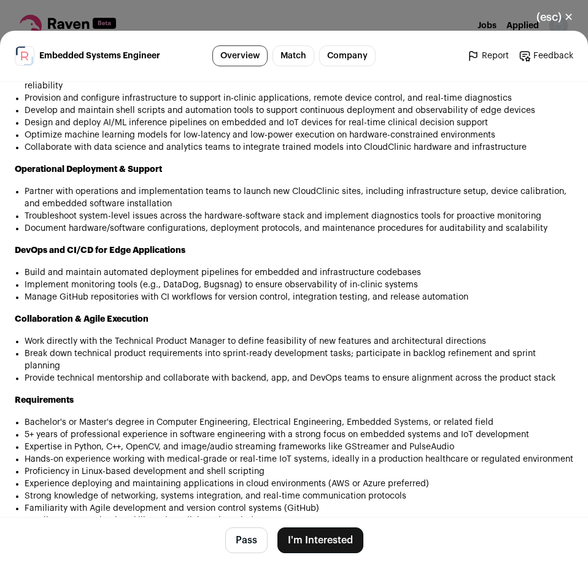
scroll to position [1006, 0]
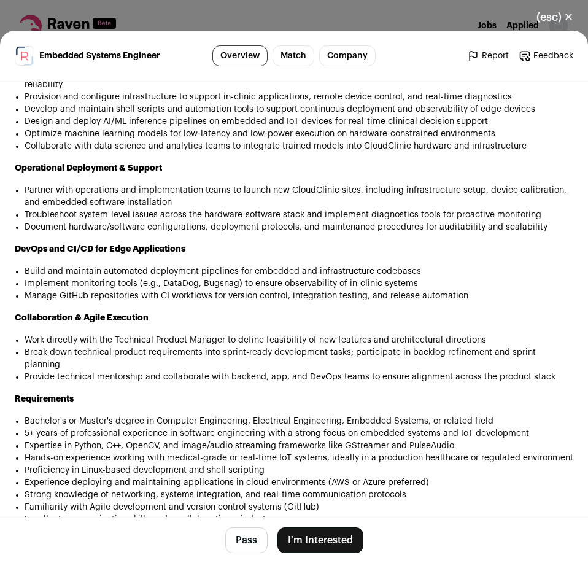
click at [312, 544] on button "I'm Interested" at bounding box center [320, 540] width 86 height 26
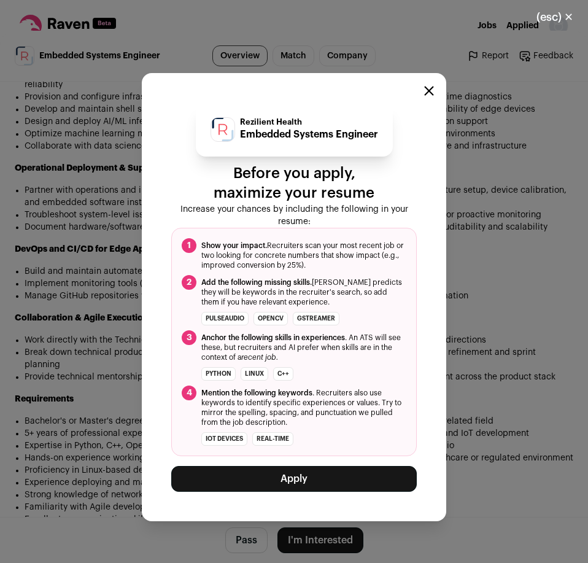
click at [314, 476] on button "Apply" at bounding box center [294, 479] width 246 height 26
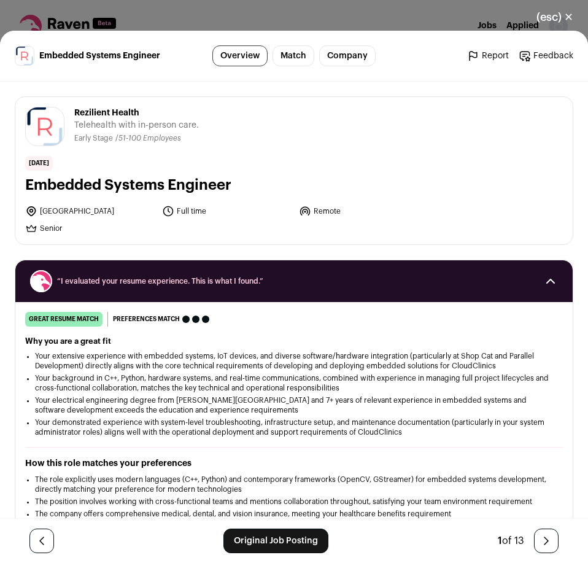
click at [314, 544] on link "Original Job Posting" at bounding box center [275, 540] width 105 height 25
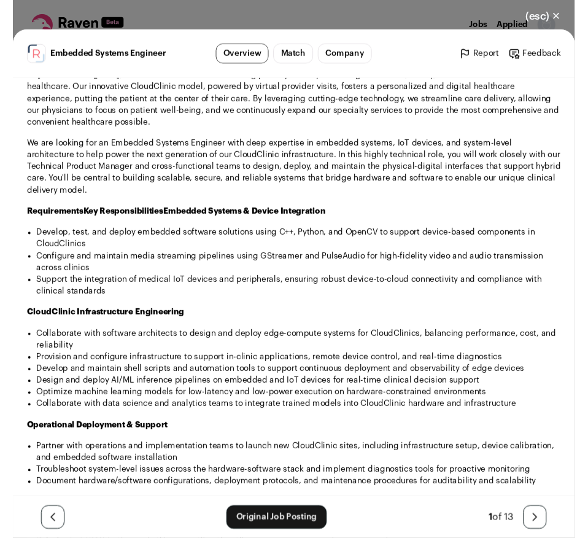
scroll to position [716, 0]
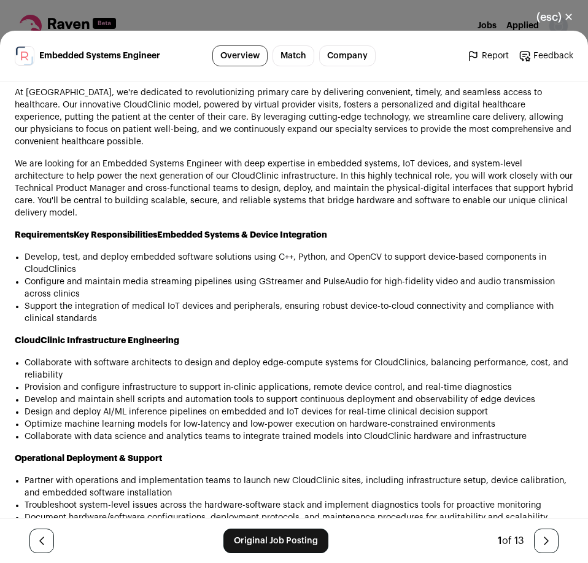
click at [174, 163] on p "We are looking for an Embedded Systems Engineer with deep expertise in embedded…" at bounding box center [294, 188] width 559 height 61
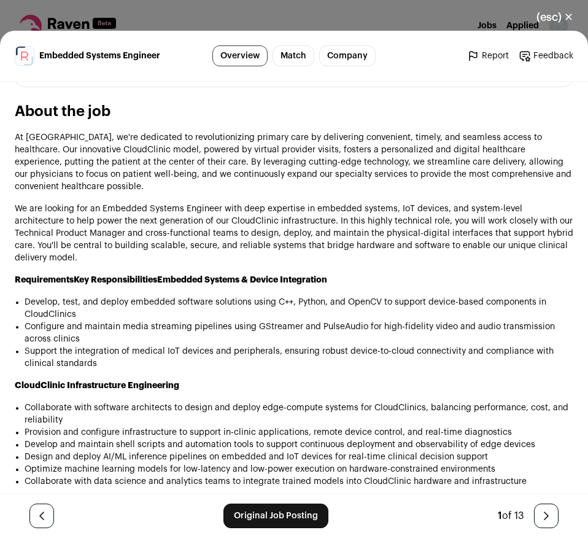
scroll to position [621, 0]
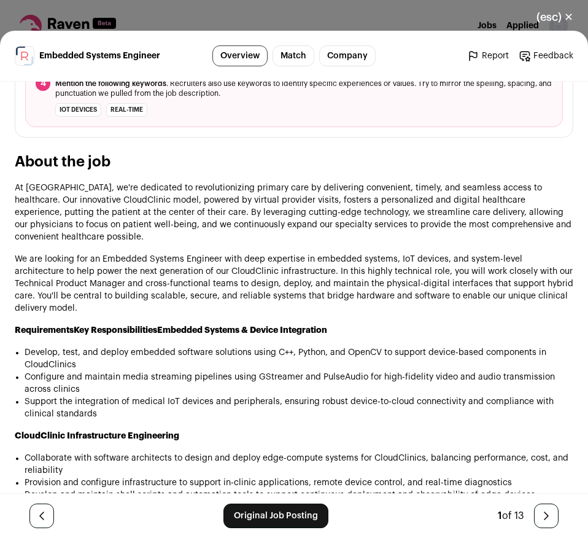
click at [544, 18] on button "(esc) ✕" at bounding box center [555, 17] width 66 height 27
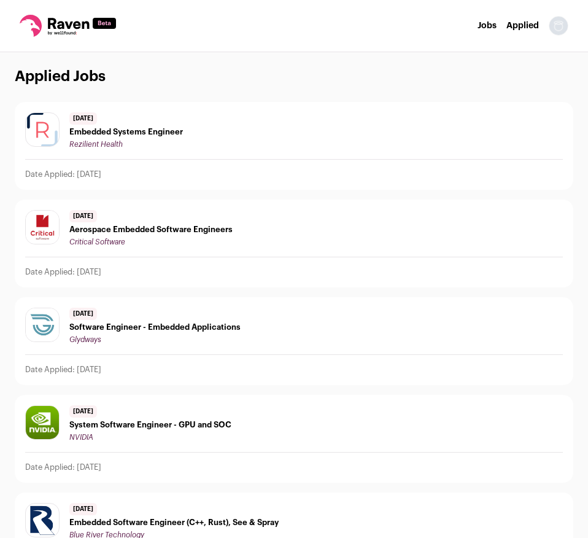
click at [74, 28] on icon at bounding box center [68, 26] width 96 height 22
click at [490, 27] on link "Jobs" at bounding box center [487, 25] width 19 height 9
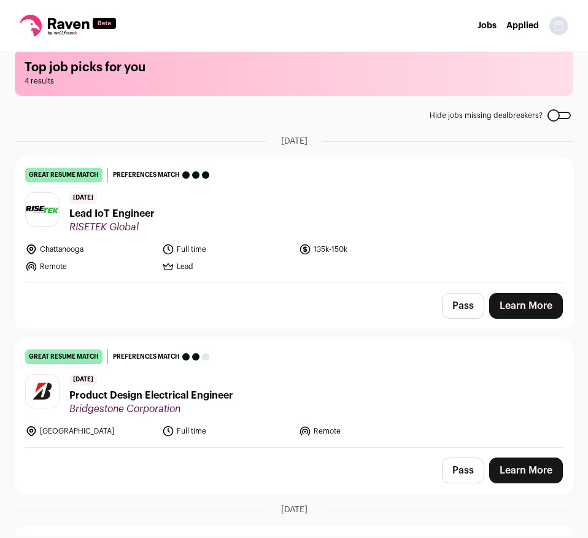
scroll to position [18, 0]
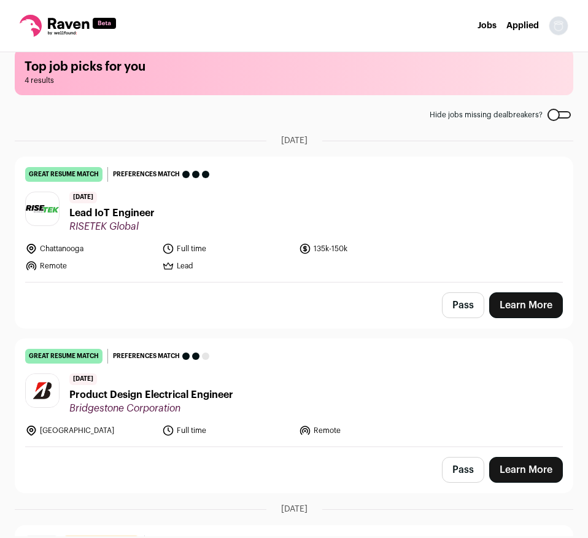
click at [137, 212] on span "Lead IoT Engineer" at bounding box center [111, 213] width 85 height 15
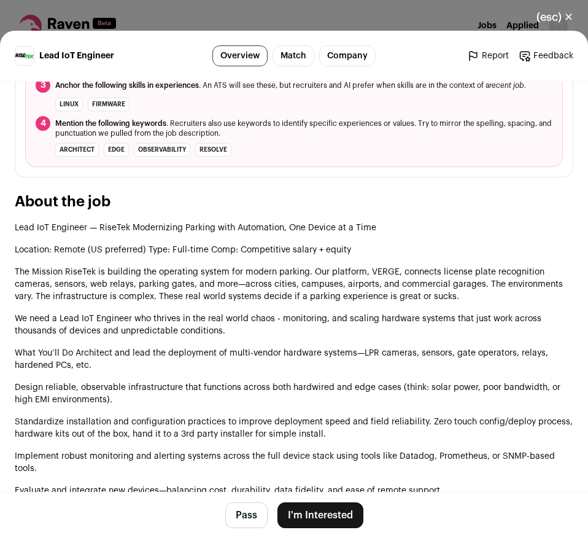
scroll to position [613, 0]
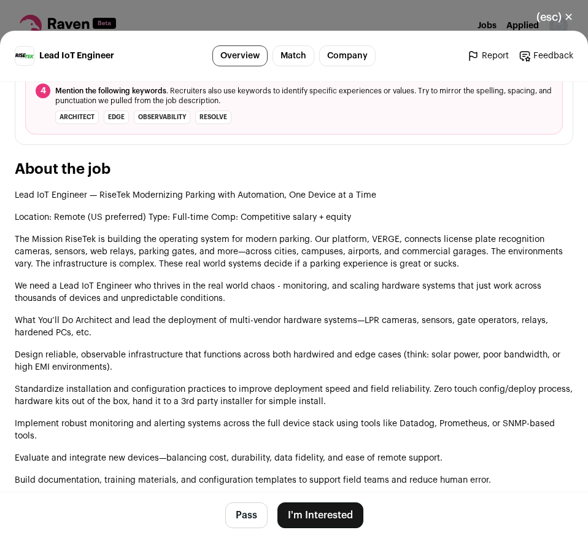
click at [315, 506] on button "I'm Interested" at bounding box center [320, 515] width 86 height 26
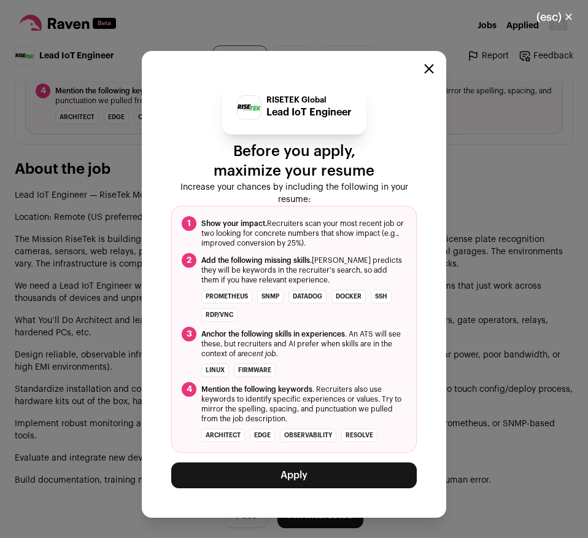
click at [269, 474] on button "Apply" at bounding box center [294, 475] width 246 height 26
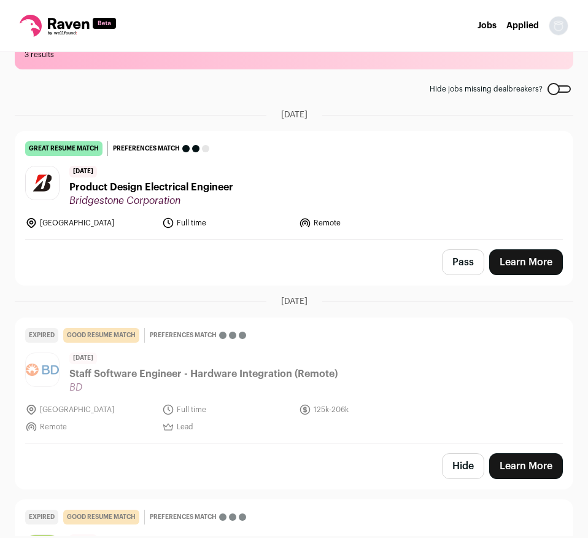
scroll to position [0, 0]
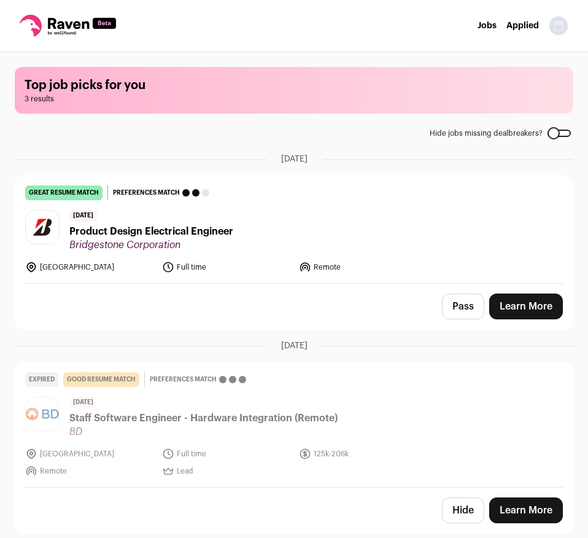
click at [133, 233] on span "Product Design Electrical Engineer" at bounding box center [151, 231] width 164 height 15
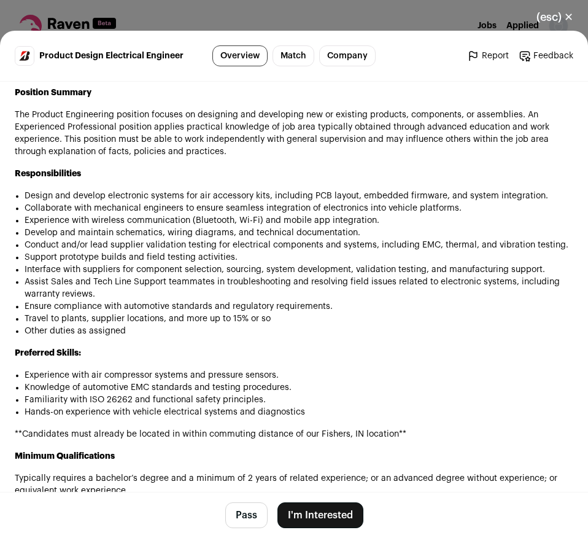
scroll to position [833, 0]
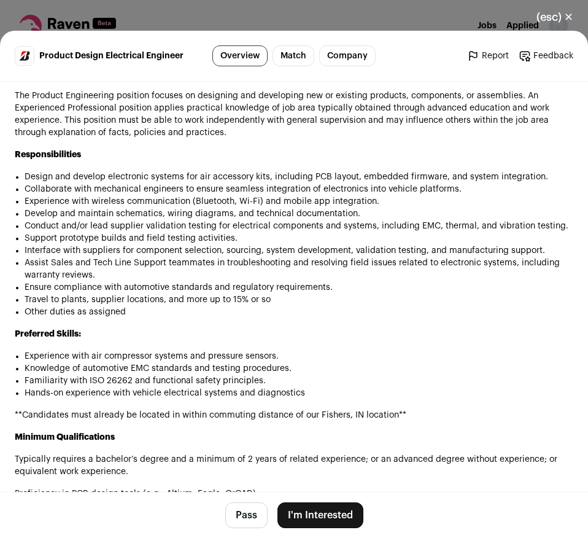
click at [249, 517] on button "Pass" at bounding box center [246, 515] width 42 height 26
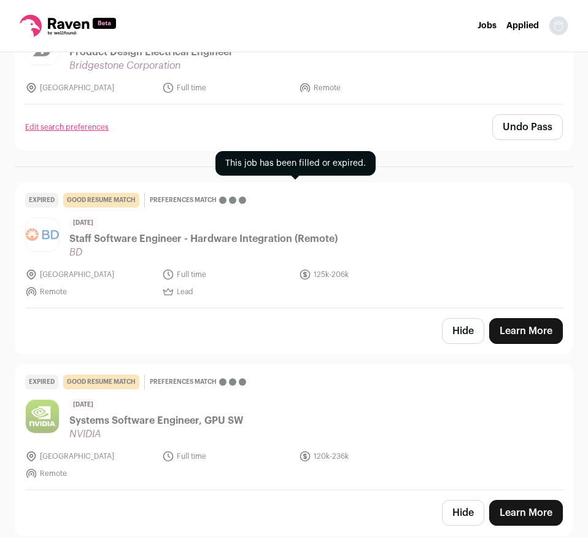
scroll to position [0, 0]
